Goal: Find specific page/section: Find specific page/section

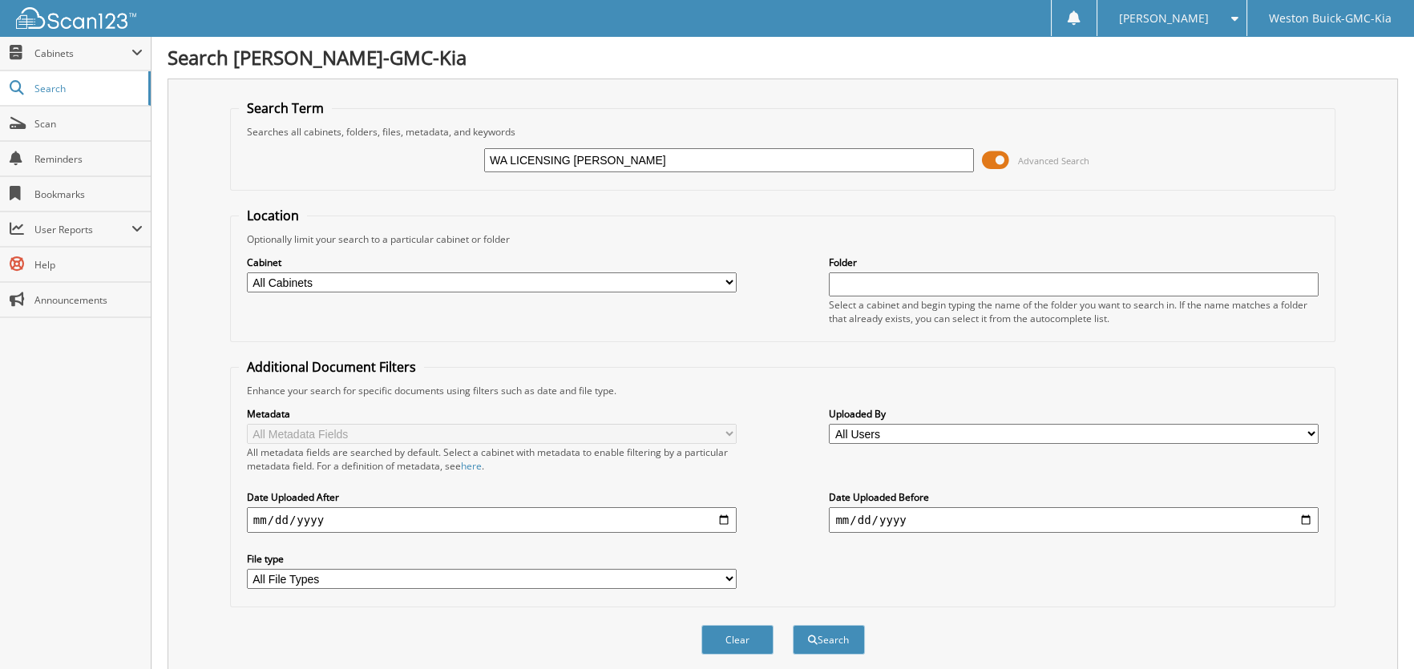
type input "WA LICENSING [PERSON_NAME]"
click at [793, 625] on button "Search" at bounding box center [829, 640] width 72 height 30
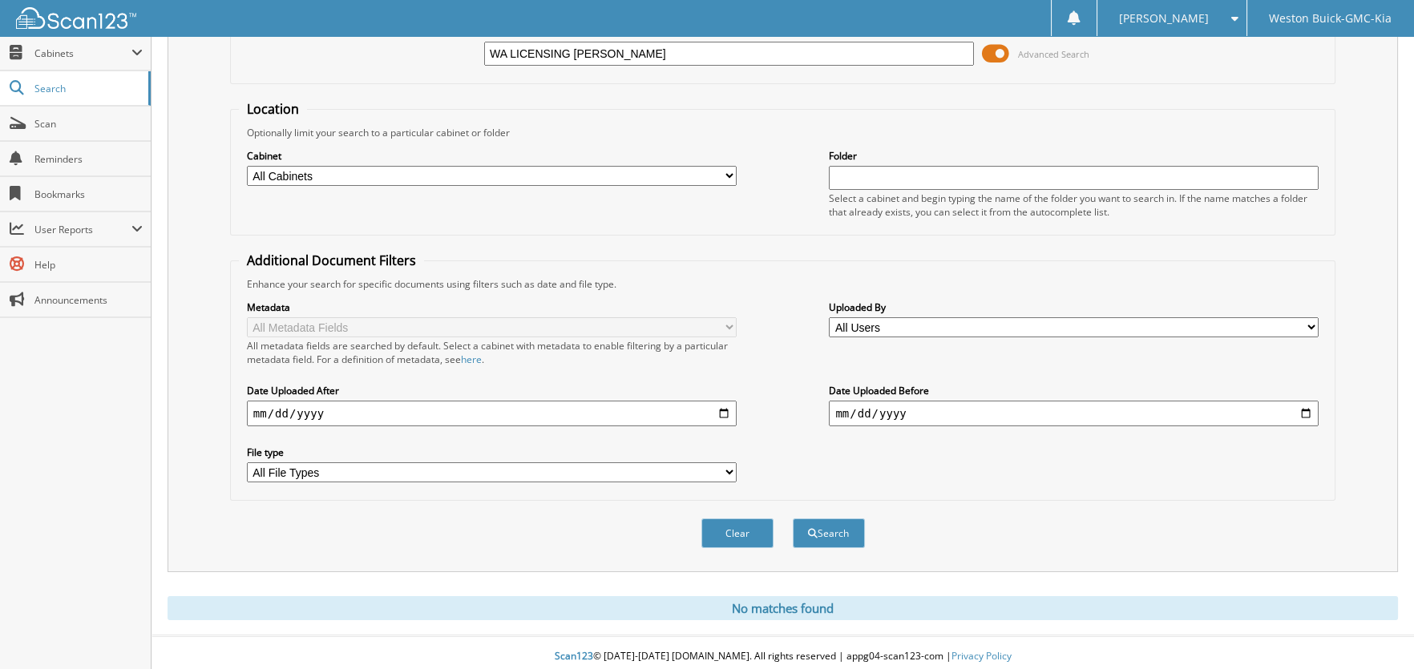
drag, startPoint x: 667, startPoint y: 55, endPoint x: 467, endPoint y: 56, distance: 199.6
click at [467, 56] on div "WA LICENSING M. DOMINGUZ Advanced Search" at bounding box center [783, 53] width 1089 height 43
click at [982, 174] on input "text" at bounding box center [1074, 178] width 490 height 24
paste input "WA LICENSING [PERSON_NAME]"
type input "WA LICENSING [PERSON_NAME]"
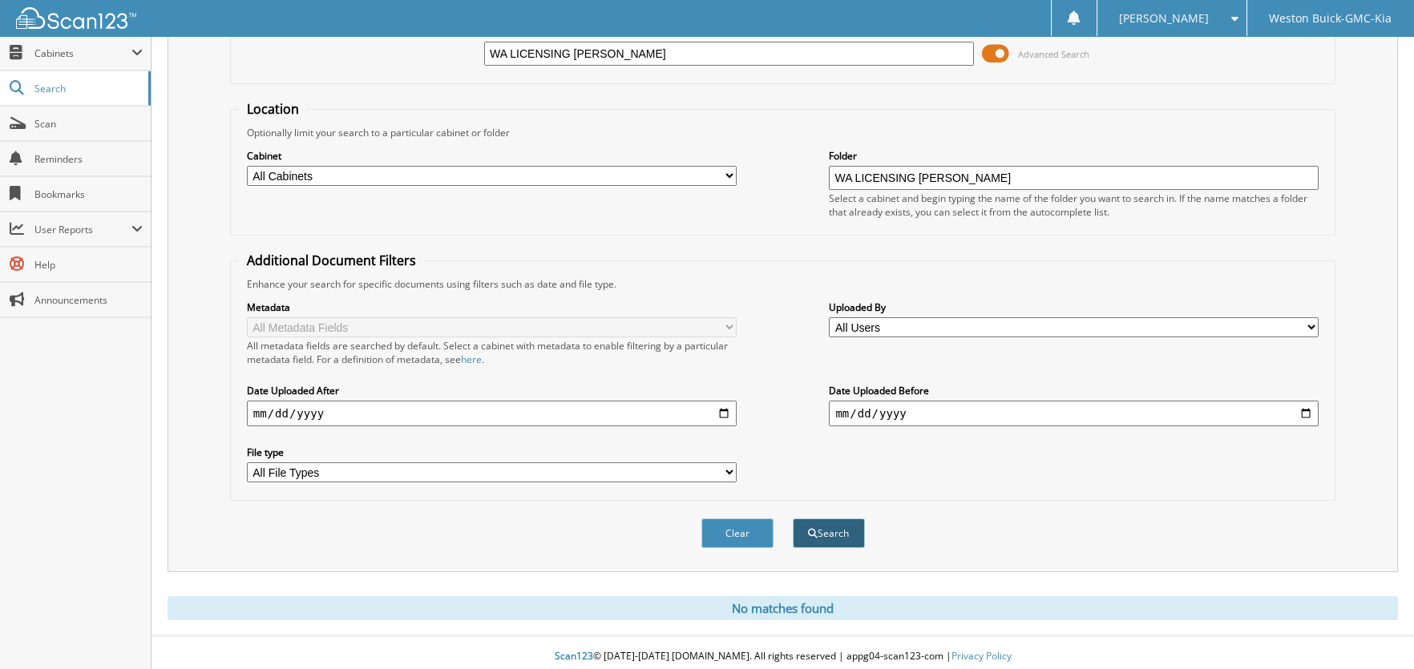
click at [828, 523] on button "Search" at bounding box center [829, 534] width 72 height 30
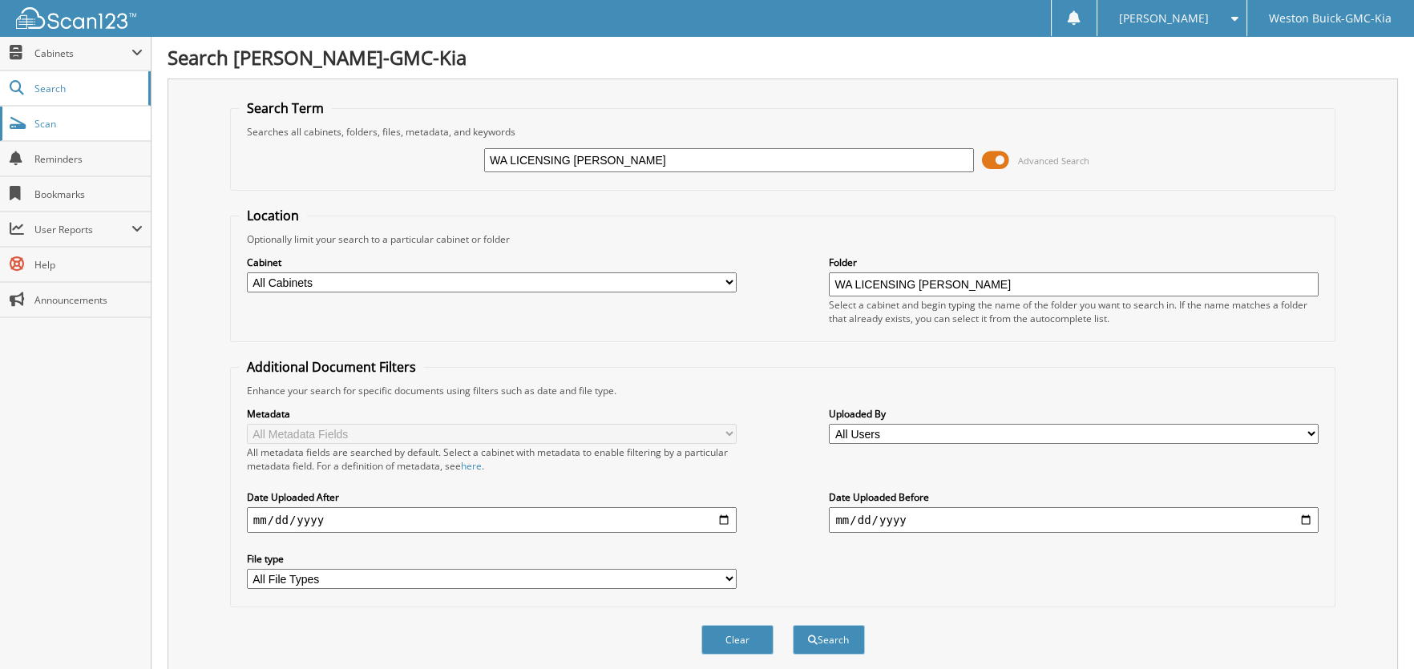
click at [63, 115] on link "Scan" at bounding box center [75, 124] width 151 height 34
